Goal: Entertainment & Leisure: Consume media (video, audio)

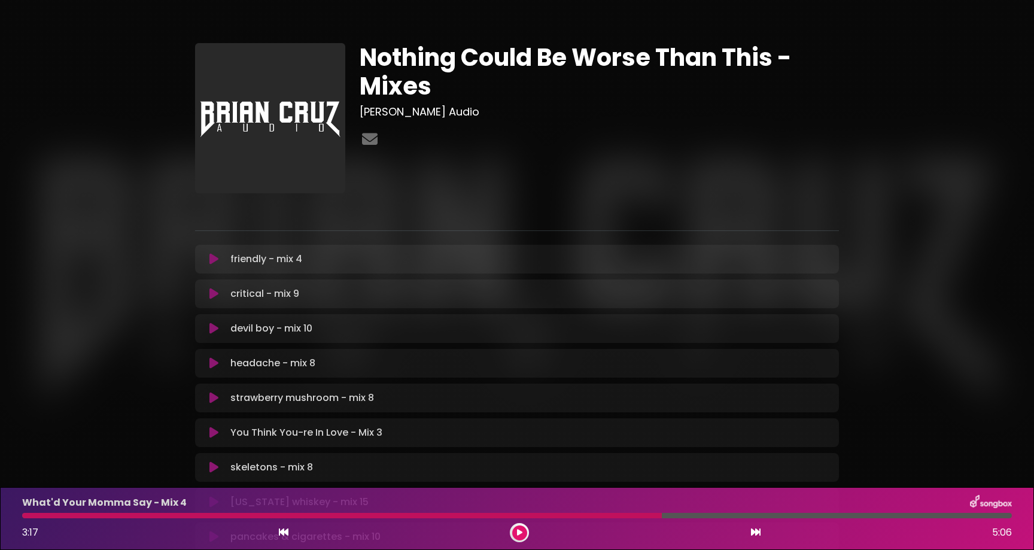
scroll to position [452, 0]
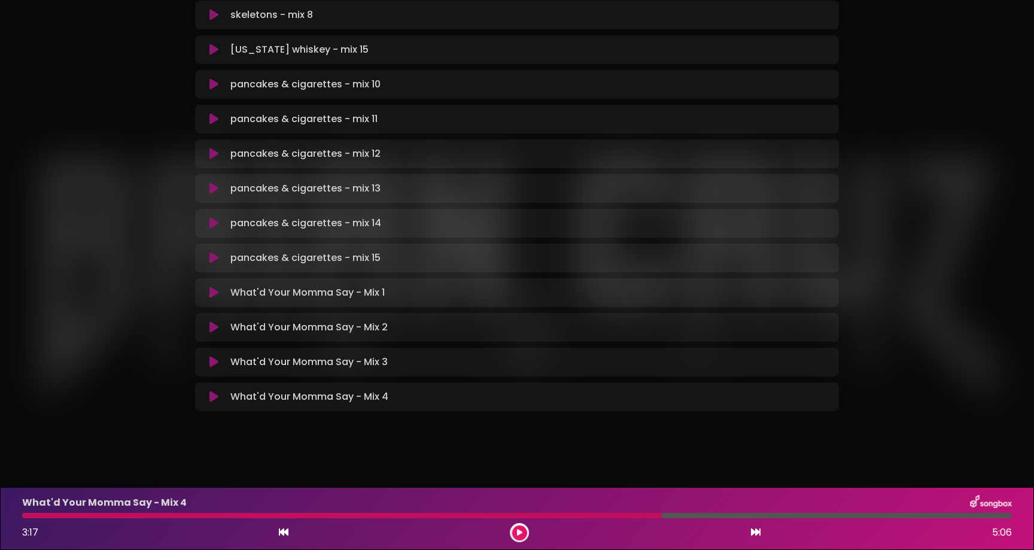
click at [284, 517] on div at bounding box center [342, 515] width 640 height 5
click at [517, 536] on icon at bounding box center [519, 532] width 5 height 7
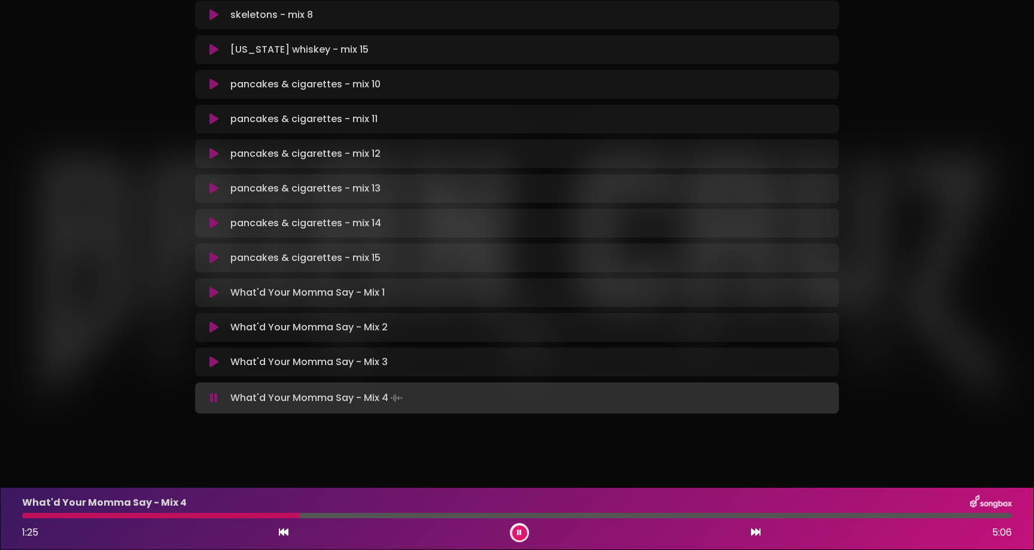
click at [99, 515] on div at bounding box center [161, 515] width 278 height 5
click at [692, 518] on div at bounding box center [517, 515] width 990 height 5
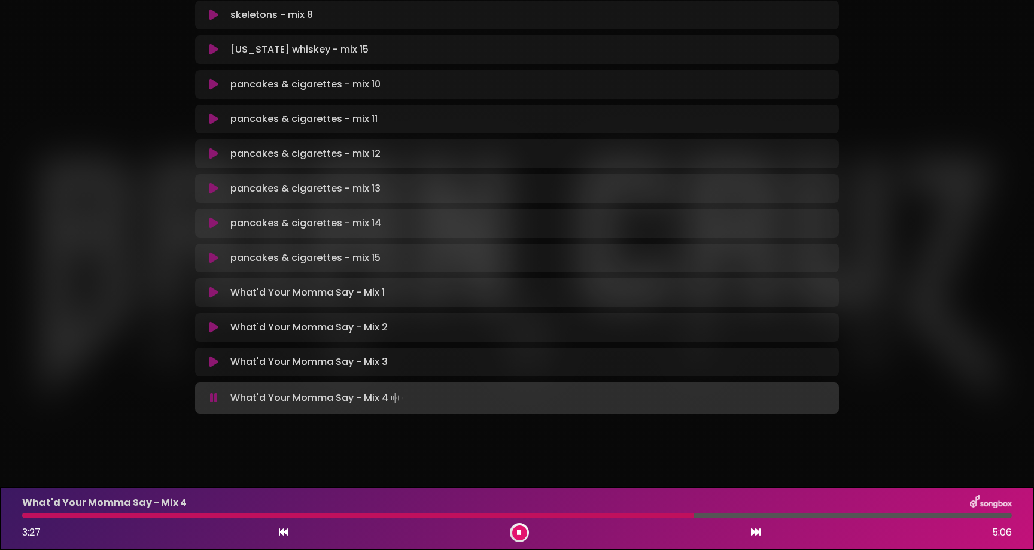
click at [714, 513] on div at bounding box center [517, 515] width 990 height 5
click at [747, 512] on div "What'd Your Momma Say - Mix 4 3:33 5:06" at bounding box center [517, 518] width 1004 height 47
click at [767, 510] on div "What'd Your Momma Say - Mix 4" at bounding box center [517, 503] width 1004 height 16
click at [766, 519] on div "What'd Your Momma Say - Mix 4 3:34 5:06" at bounding box center [517, 518] width 1004 height 47
click at [768, 516] on div at bounding box center [517, 515] width 990 height 5
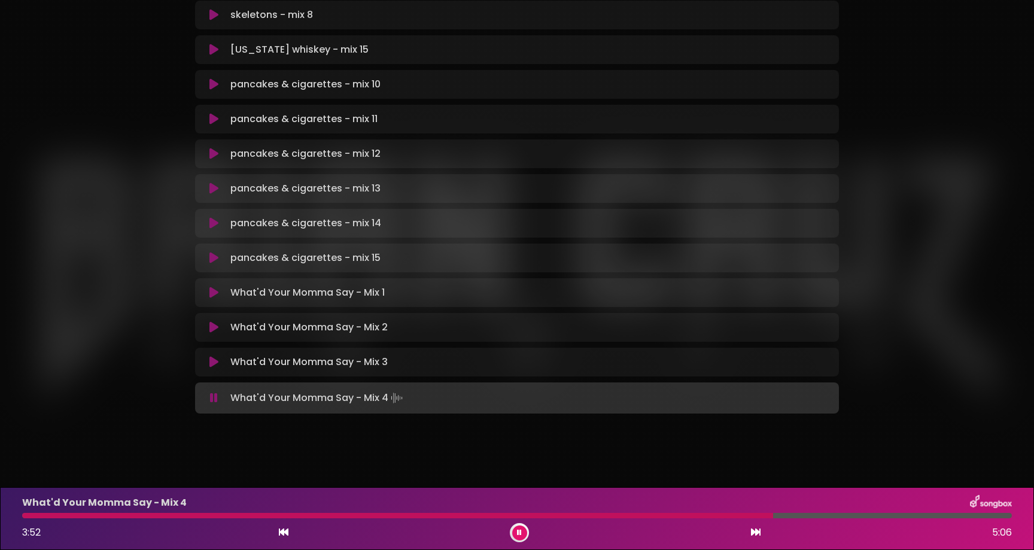
click at [751, 518] on div at bounding box center [397, 515] width 751 height 5
click at [737, 519] on div "What'd Your Momma Say - Mix 4 3:46 5:06" at bounding box center [517, 518] width 1004 height 47
click at [739, 517] on div at bounding box center [389, 515] width 734 height 5
click at [733, 517] on div at bounding box center [381, 515] width 719 height 5
click at [516, 528] on button at bounding box center [519, 532] width 15 height 15
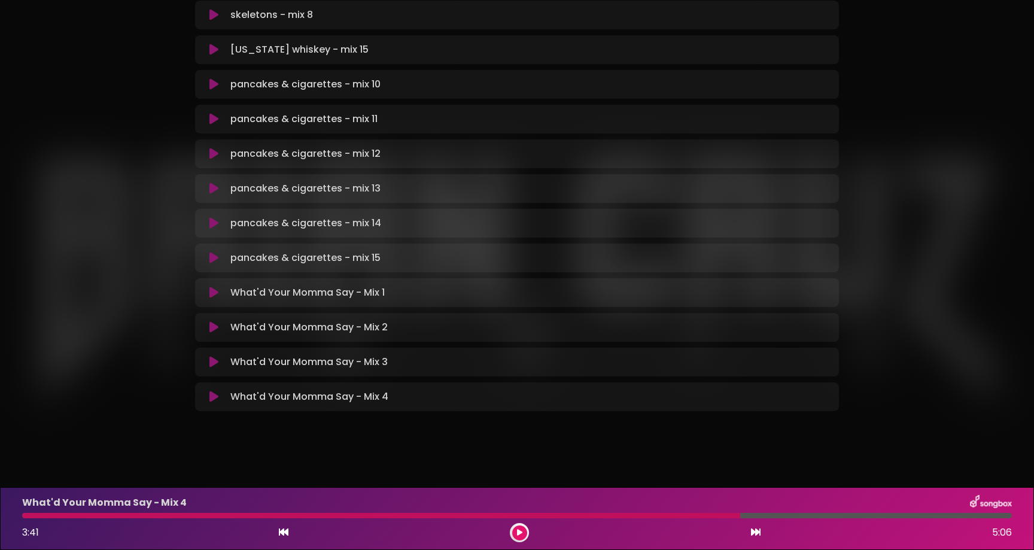
click at [512, 525] on button at bounding box center [519, 532] width 15 height 15
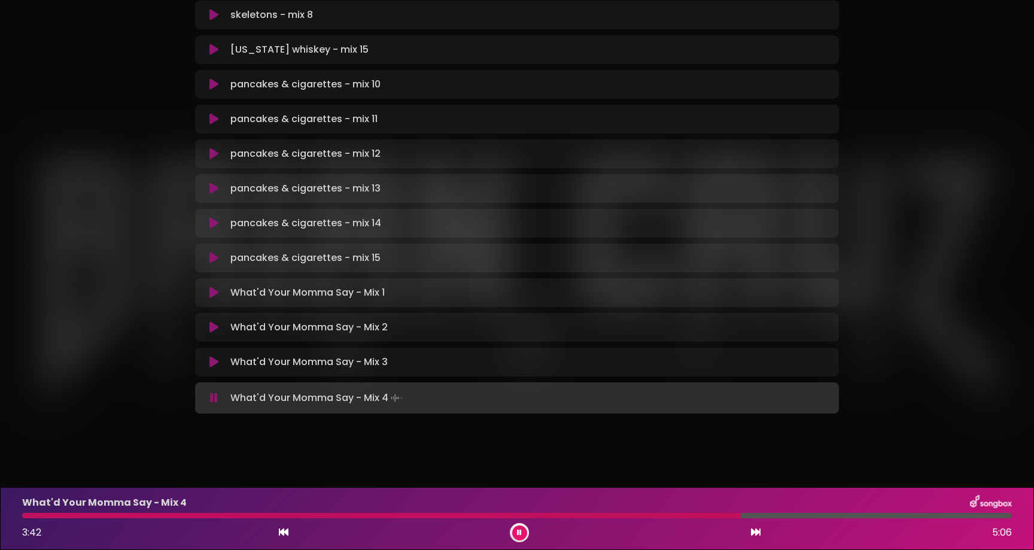
click at [779, 515] on div at bounding box center [517, 515] width 990 height 5
click at [800, 515] on div at bounding box center [517, 515] width 990 height 5
click at [523, 530] on button at bounding box center [519, 532] width 15 height 15
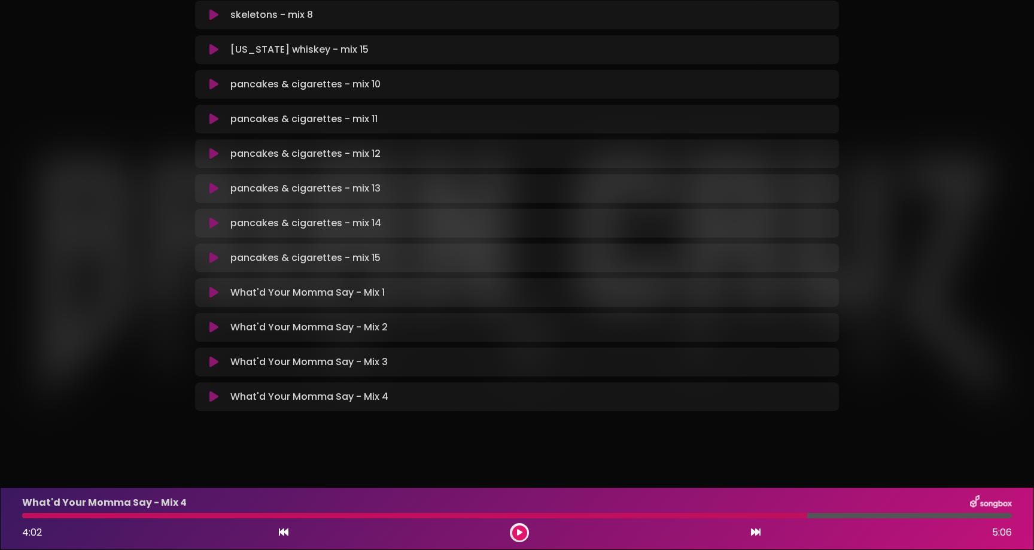
click at [512, 525] on button at bounding box center [519, 532] width 15 height 15
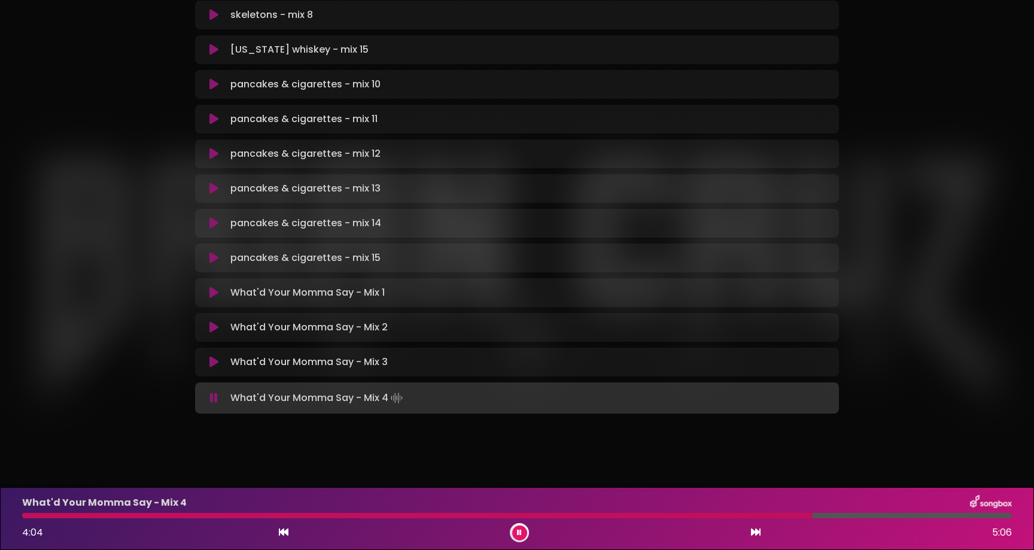
click at [865, 514] on div at bounding box center [517, 515] width 990 height 5
click at [888, 515] on div at bounding box center [517, 515] width 990 height 5
click at [567, 515] on div at bounding box center [456, 515] width 869 height 5
click at [456, 518] on div at bounding box center [297, 515] width 551 height 5
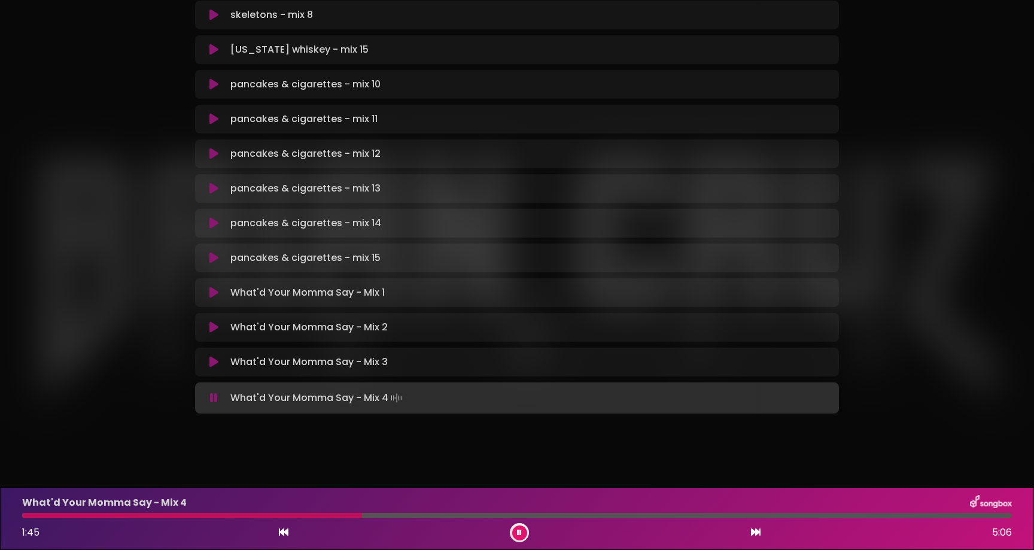
click at [362, 517] on div at bounding box center [517, 515] width 990 height 5
click at [324, 515] on div at bounding box center [517, 515] width 990 height 5
click at [338, 515] on div at bounding box center [517, 515] width 990 height 5
click at [369, 518] on div at bounding box center [212, 515] width 381 height 5
click at [350, 517] on div at bounding box center [196, 515] width 349 height 5
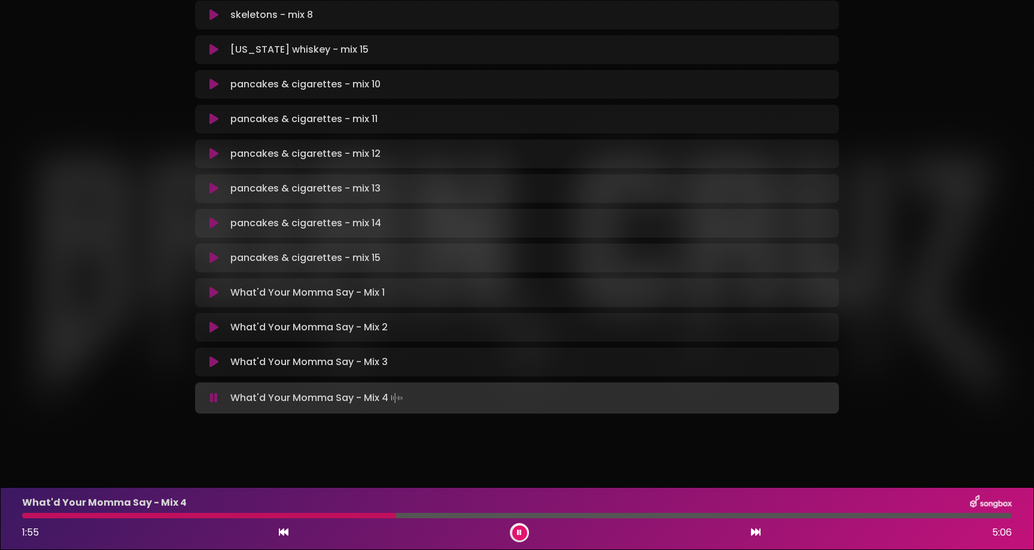
click at [202, 516] on div at bounding box center [209, 515] width 374 height 5
click at [157, 515] on div at bounding box center [114, 515] width 184 height 5
click at [191, 515] on div at bounding box center [517, 515] width 990 height 5
click at [183, 518] on div at bounding box center [517, 515] width 990 height 5
click at [138, 515] on div at bounding box center [120, 515] width 197 height 5
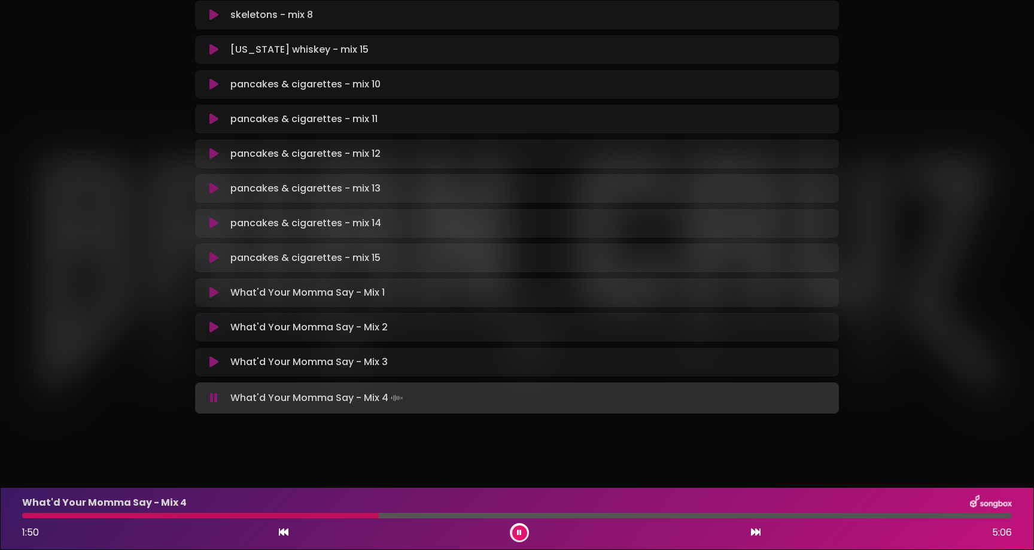
click at [74, 513] on div at bounding box center [200, 515] width 357 height 5
click at [95, 514] on div at bounding box center [517, 515] width 990 height 5
click at [105, 518] on div at bounding box center [517, 515] width 990 height 5
